Goal: Use online tool/utility: Utilize a website feature to perform a specific function

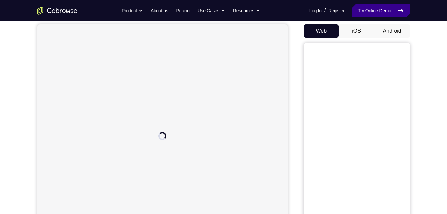
scroll to position [63, 0]
click at [397, 27] on button "Android" at bounding box center [393, 30] width 36 height 13
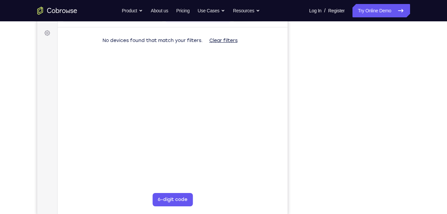
scroll to position [94, 0]
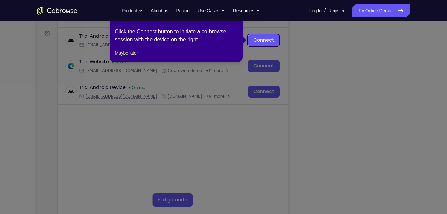
click at [290, 50] on icon at bounding box center [226, 107] width 452 height 214
drag, startPoint x: 238, startPoint y: 45, endPoint x: 290, endPoint y: 38, distance: 52.7
click at [290, 38] on icon at bounding box center [226, 107] width 452 height 214
click at [265, 40] on link "Connect" at bounding box center [264, 40] width 32 height 12
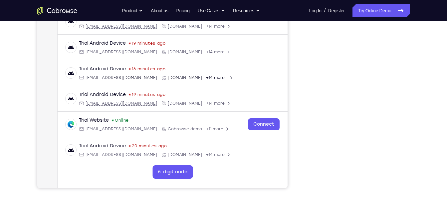
scroll to position [122, 0]
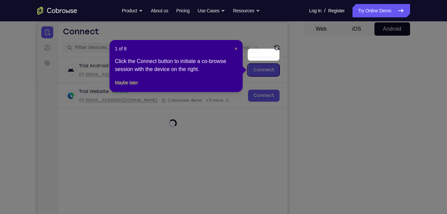
scroll to position [63, 0]
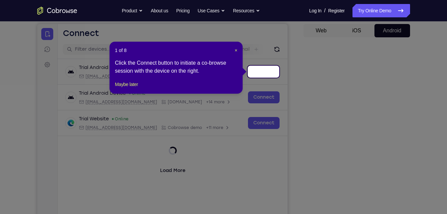
click at [261, 64] on icon at bounding box center [226, 107] width 452 height 214
click at [261, 72] on link "Connect" at bounding box center [264, 72] width 32 height 12
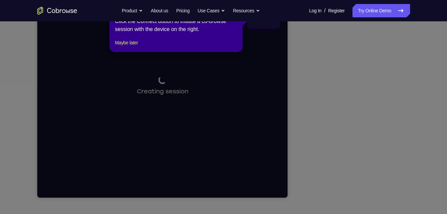
scroll to position [114, 0]
drag, startPoint x: 325, startPoint y: 102, endPoint x: 302, endPoint y: 83, distance: 30.3
click at [302, 83] on icon at bounding box center [226, 107] width 452 height 214
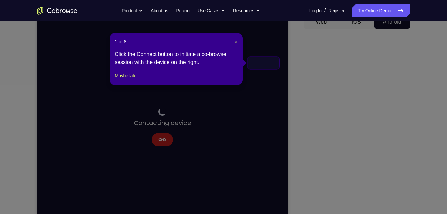
scroll to position [69, 0]
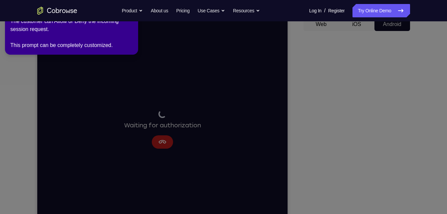
click at [260, 66] on icon at bounding box center [224, 105] width 455 height 216
click at [165, 134] on icon at bounding box center [224, 105] width 455 height 216
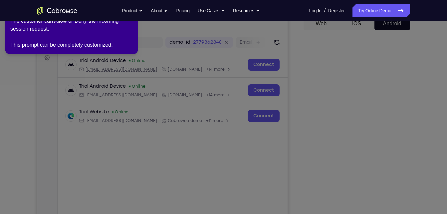
scroll to position [70, 0]
click at [374, 7] on nav "Go back Powerful, Flexible and Trustworthy. Avoid all extra friction for both A…" at bounding box center [223, 10] width 447 height 21
click at [374, 7] on link "Try Online Demo" at bounding box center [381, 10] width 57 height 13
click at [422, 45] on icon at bounding box center [224, 105] width 455 height 216
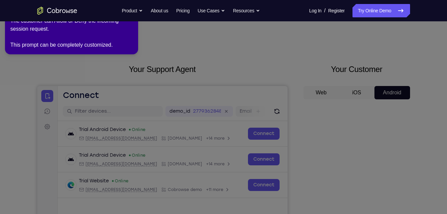
scroll to position [0, 0]
click at [139, 9] on ul "Go back Powerful, Flexible and Trustworthy. Avoid all extra friction for both A…" at bounding box center [191, 10] width 138 height 13
click at [248, 65] on icon at bounding box center [224, 105] width 455 height 216
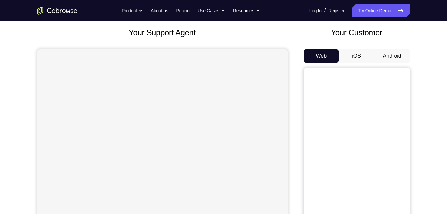
scroll to position [38, 0]
click at [385, 61] on button "Android" at bounding box center [393, 55] width 36 height 13
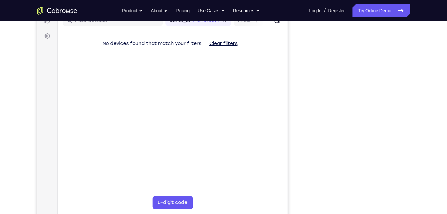
scroll to position [0, 0]
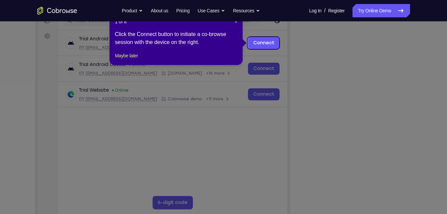
click at [297, 90] on icon at bounding box center [226, 107] width 452 height 214
click at [138, 60] on button "Maybe later" at bounding box center [126, 56] width 23 height 8
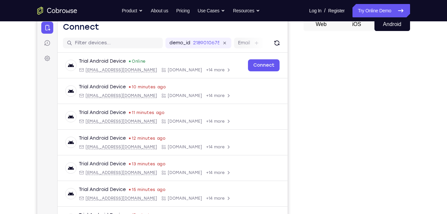
scroll to position [66, 0]
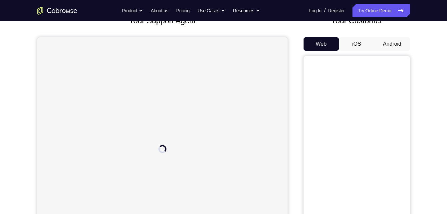
click at [379, 47] on button "Android" at bounding box center [393, 43] width 36 height 13
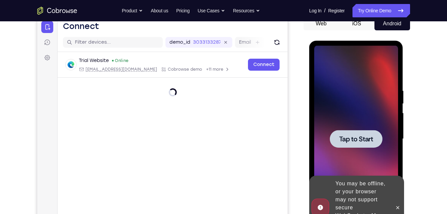
click at [355, 141] on span "Tap to Start" at bounding box center [356, 139] width 34 height 7
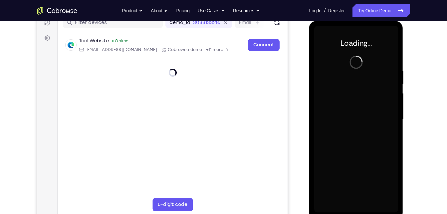
scroll to position [90, 0]
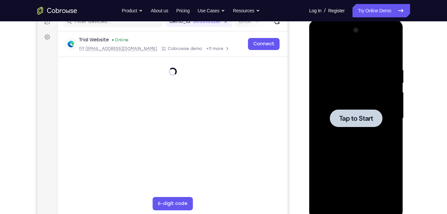
click at [346, 124] on div at bounding box center [356, 118] width 53 height 18
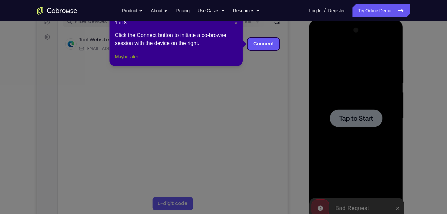
click at [137, 61] on button "Maybe later" at bounding box center [126, 57] width 23 height 8
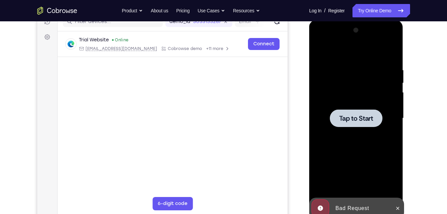
click at [351, 120] on span "Tap to Start" at bounding box center [356, 118] width 34 height 7
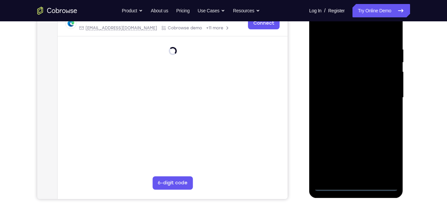
scroll to position [111, 0]
click at [358, 182] on div at bounding box center [356, 97] width 84 height 186
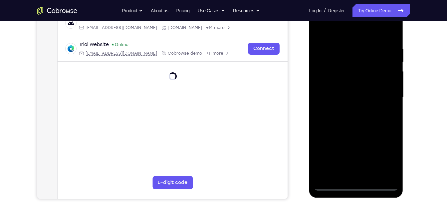
click at [356, 186] on div at bounding box center [356, 97] width 84 height 186
click at [387, 160] on div at bounding box center [356, 97] width 84 height 186
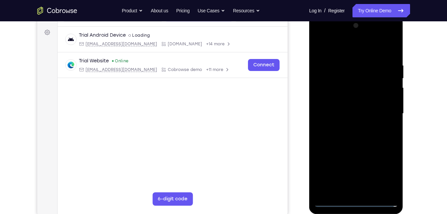
scroll to position [94, 0]
click at [334, 34] on div at bounding box center [356, 114] width 84 height 186
click at [363, 72] on div at bounding box center [356, 114] width 84 height 186
click at [341, 79] on div at bounding box center [356, 114] width 84 height 186
click at [328, 97] on div at bounding box center [356, 114] width 84 height 186
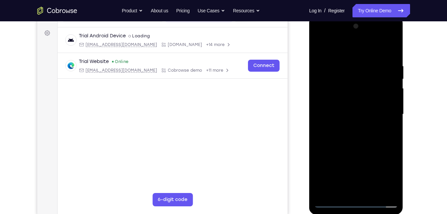
click at [347, 154] on div at bounding box center [356, 114] width 84 height 186
click at [386, 163] on div at bounding box center [356, 114] width 84 height 186
click at [388, 163] on div at bounding box center [356, 114] width 84 height 186
click at [387, 163] on div at bounding box center [356, 114] width 84 height 186
click at [360, 137] on div at bounding box center [356, 114] width 84 height 186
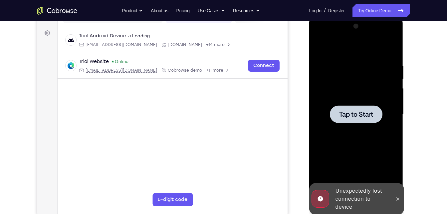
click at [354, 114] on span "Tap to Start" at bounding box center [356, 114] width 34 height 7
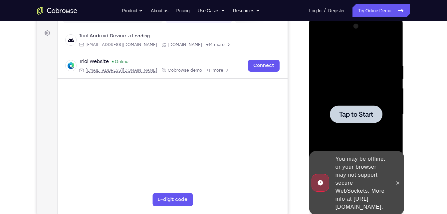
click at [341, 111] on span "Tap to Start" at bounding box center [356, 114] width 34 height 7
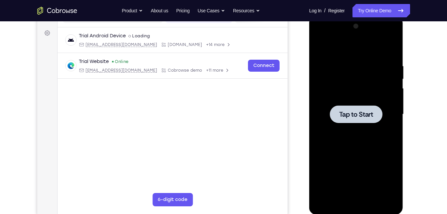
click at [343, 107] on div at bounding box center [356, 114] width 53 height 18
click at [349, 112] on span "Tap to Start" at bounding box center [356, 114] width 34 height 7
